Goal: Transaction & Acquisition: Book appointment/travel/reservation

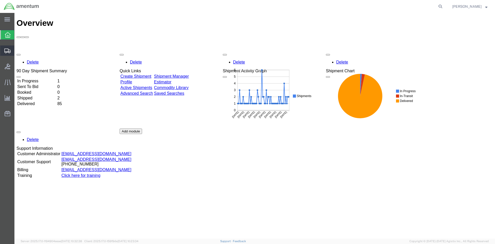
click at [9, 52] on icon at bounding box center [7, 51] width 6 height 5
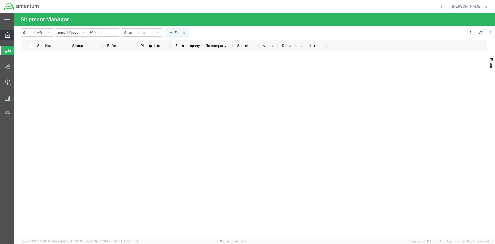
click at [7, 34] on icon at bounding box center [8, 35] width 6 height 6
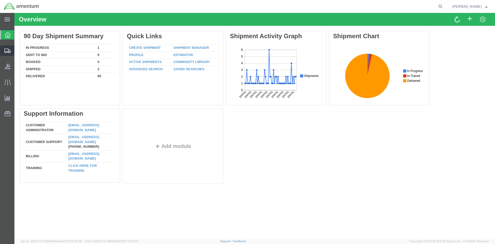
click at [18, 49] on span "Shipments" at bounding box center [16, 50] width 4 height 10
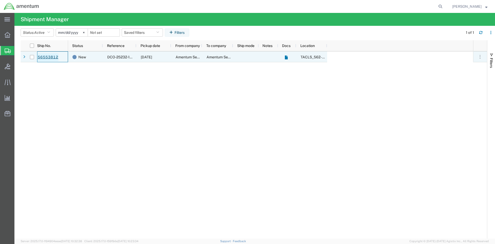
click at [46, 57] on link "56553812" at bounding box center [47, 57] width 21 height 8
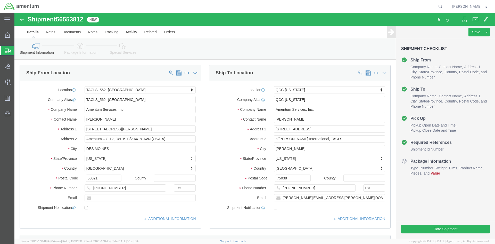
select select "42699"
select select "42668"
click button "Rate Shipment"
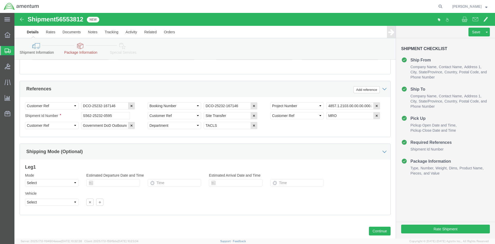
scroll to position [259, 0]
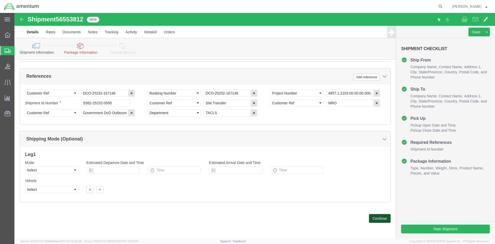
click button "Continue"
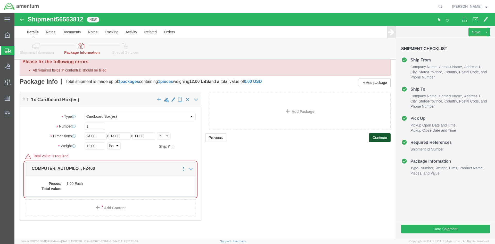
scroll to position [13, 0]
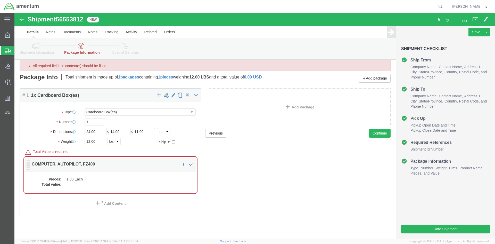
click dd
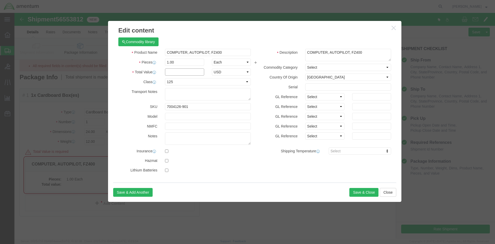
click input "text"
type input "5000"
click button "Save & Close"
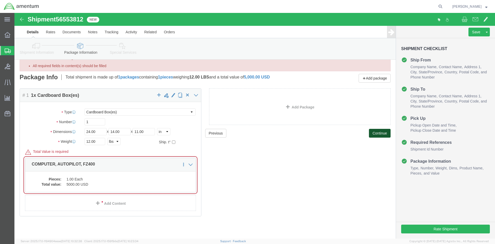
drag, startPoint x: 364, startPoint y: 124, endPoint x: 372, endPoint y: 131, distance: 11.0
click button "Continue"
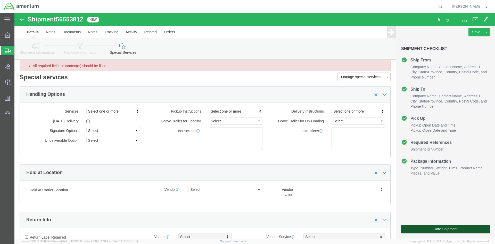
click button "Rate Shipment"
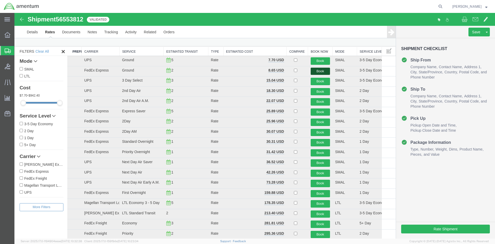
click at [323, 70] on button "Book" at bounding box center [320, 71] width 19 height 7
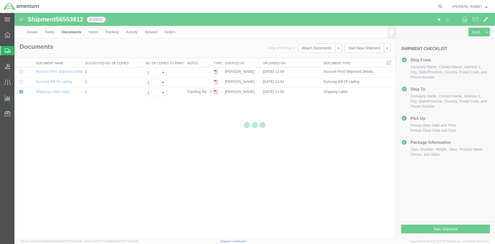
scroll to position [0, 0]
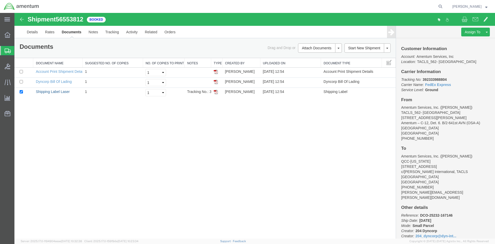
drag, startPoint x: 53, startPoint y: 92, endPoint x: 220, endPoint y: 160, distance: 180.5
click at [53, 92] on link "Shipping Label Laser" at bounding box center [53, 92] width 34 height 4
